Goal: Transaction & Acquisition: Obtain resource

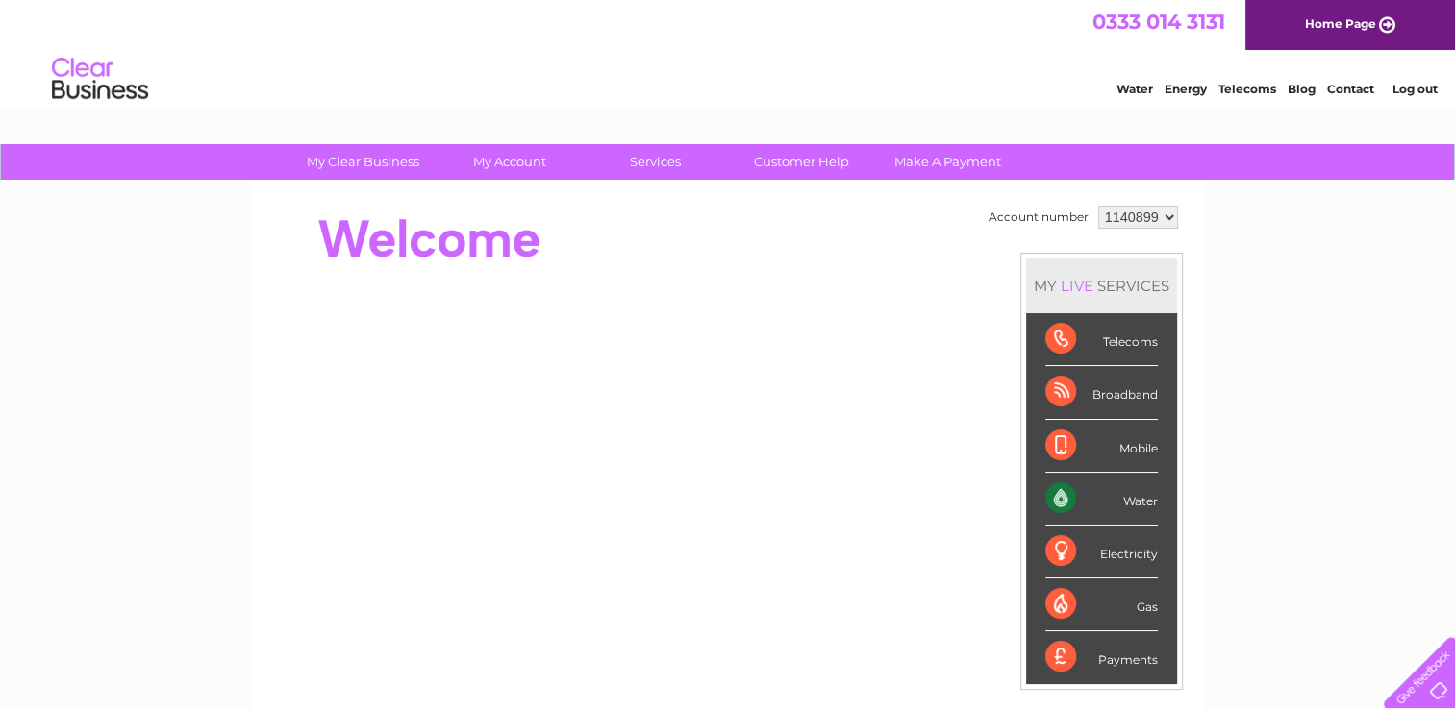
click at [1164, 218] on select "1140899" at bounding box center [1138, 217] width 80 height 23
click at [1120, 499] on div "Water" at bounding box center [1101, 499] width 112 height 53
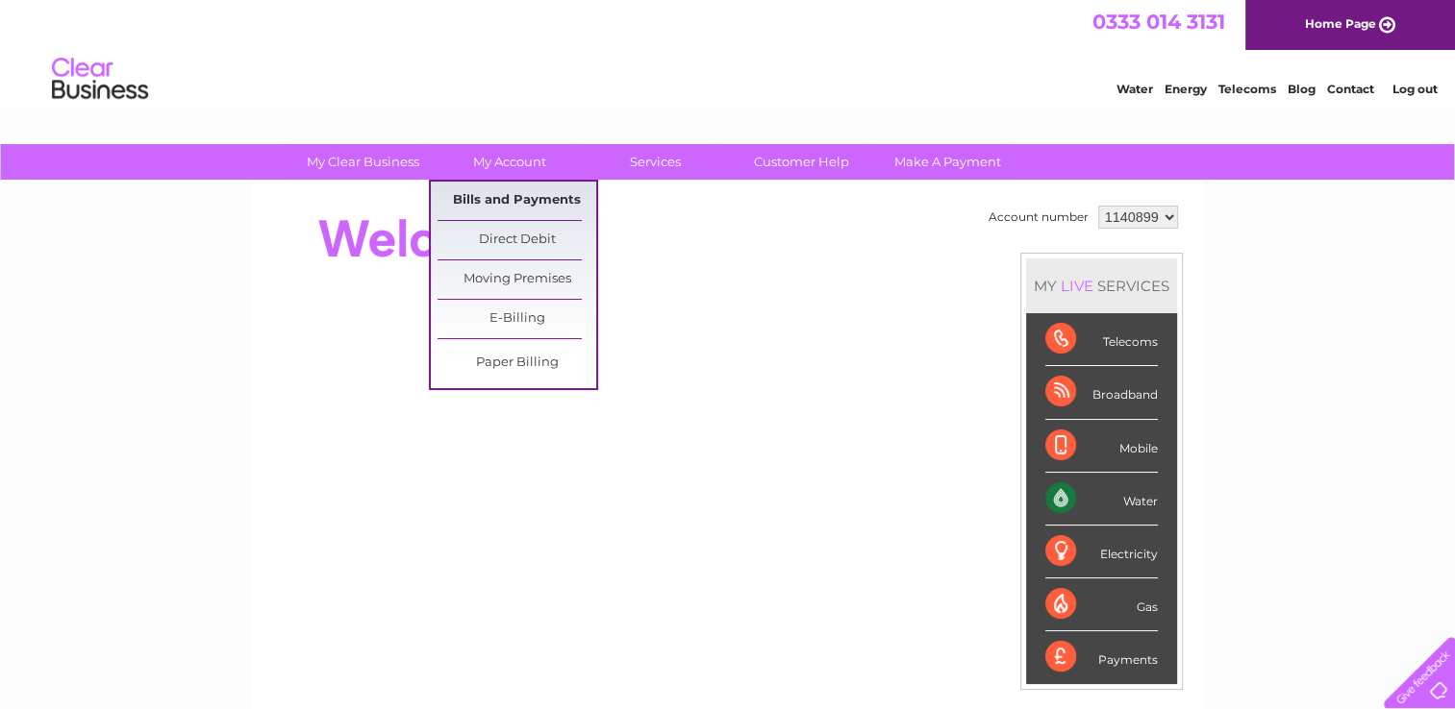
click at [513, 197] on link "Bills and Payments" at bounding box center [516, 201] width 159 height 38
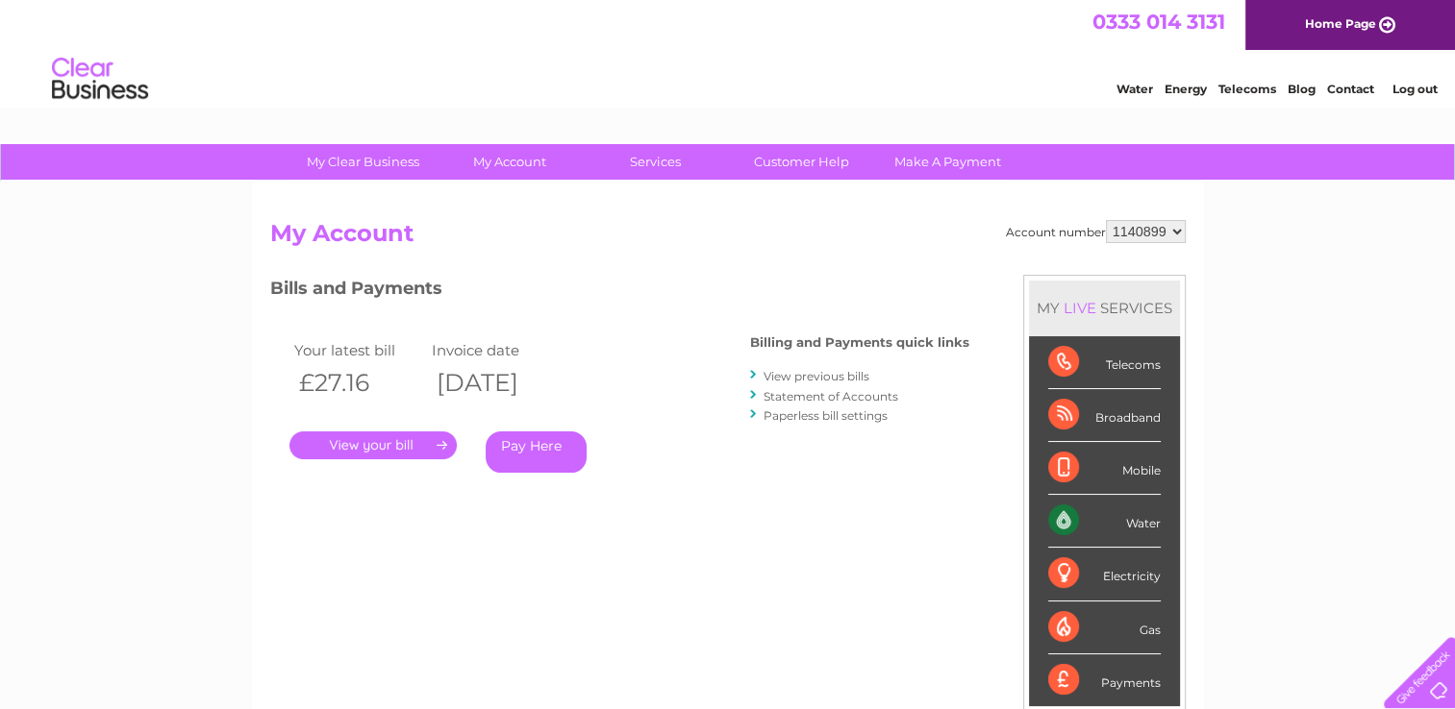
click at [394, 448] on link "." at bounding box center [372, 446] width 167 height 28
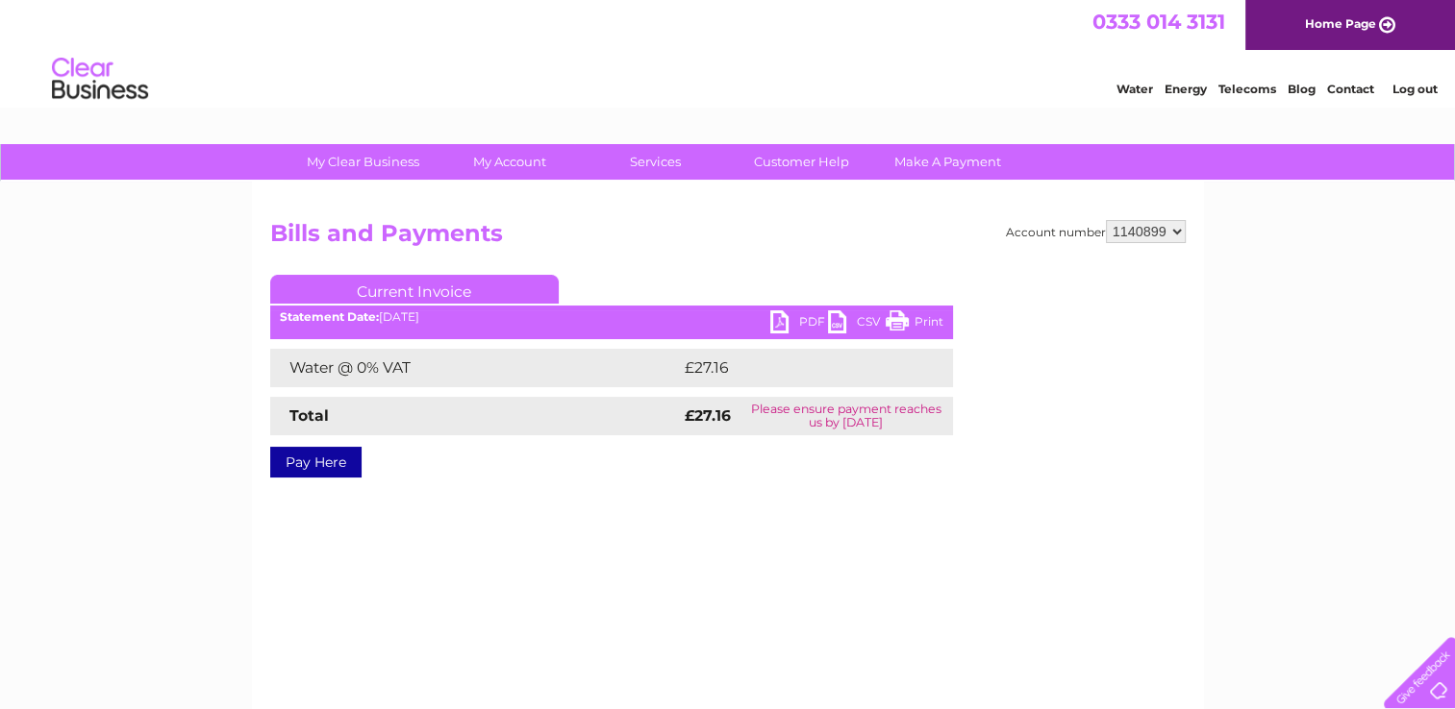
click at [782, 325] on link "PDF" at bounding box center [799, 325] width 58 height 28
